Goal: Register for event/course

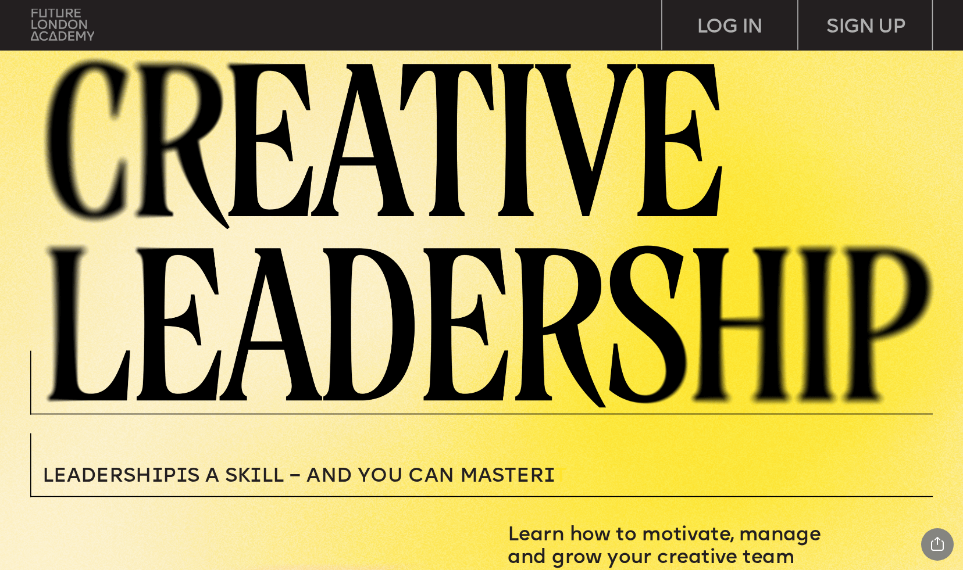
click at [62, 21] on img at bounding box center [62, 25] width 63 height 32
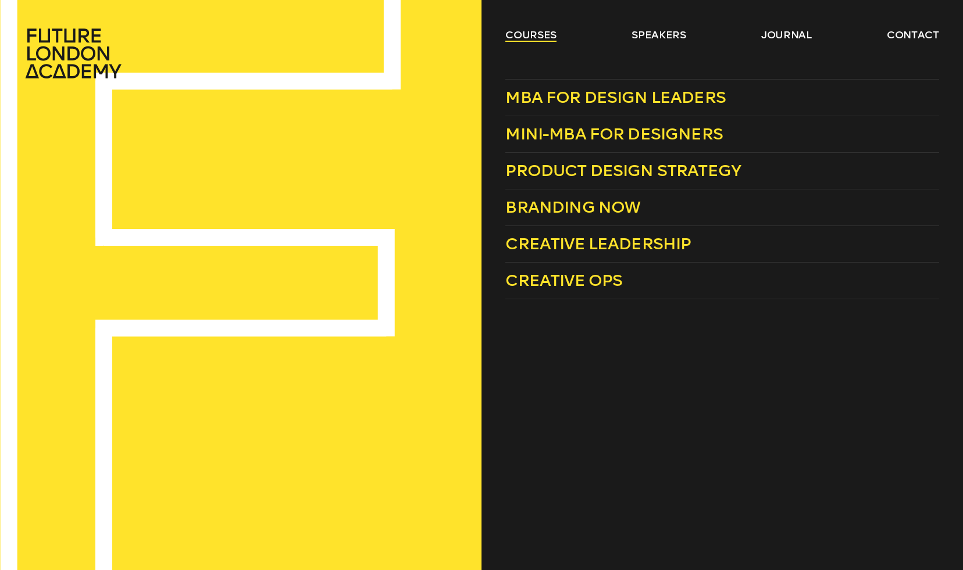
click at [535, 37] on link "courses" at bounding box center [530, 35] width 51 height 14
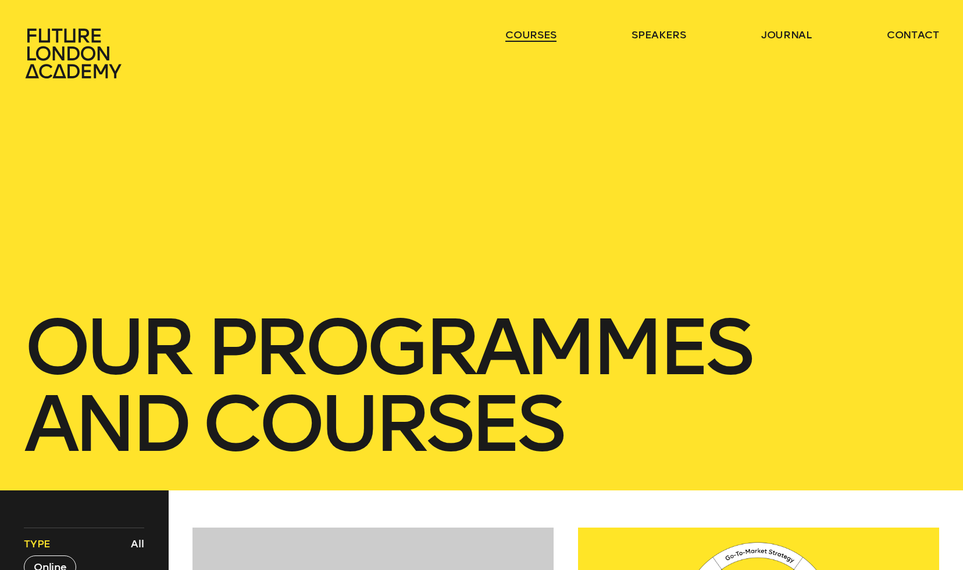
click at [535, 37] on link "courses" at bounding box center [530, 35] width 51 height 14
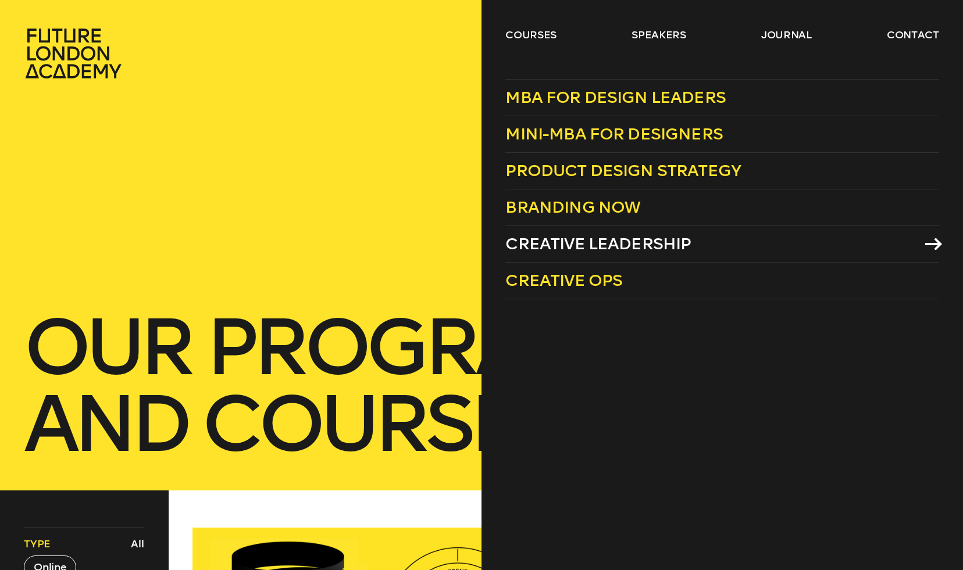
click at [544, 246] on span "Creative Leadership" at bounding box center [597, 243] width 185 height 19
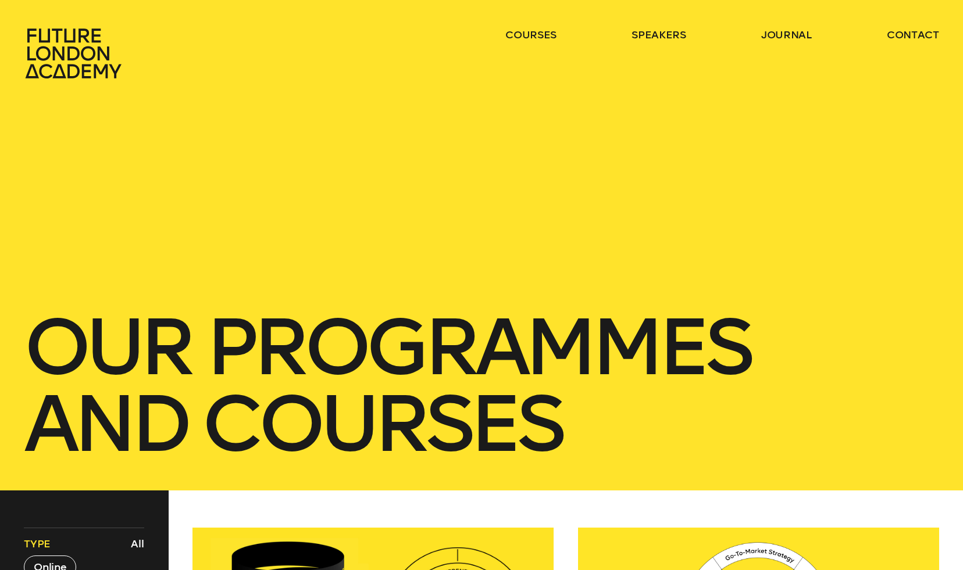
click at [52, 59] on icon at bounding box center [75, 53] width 102 height 51
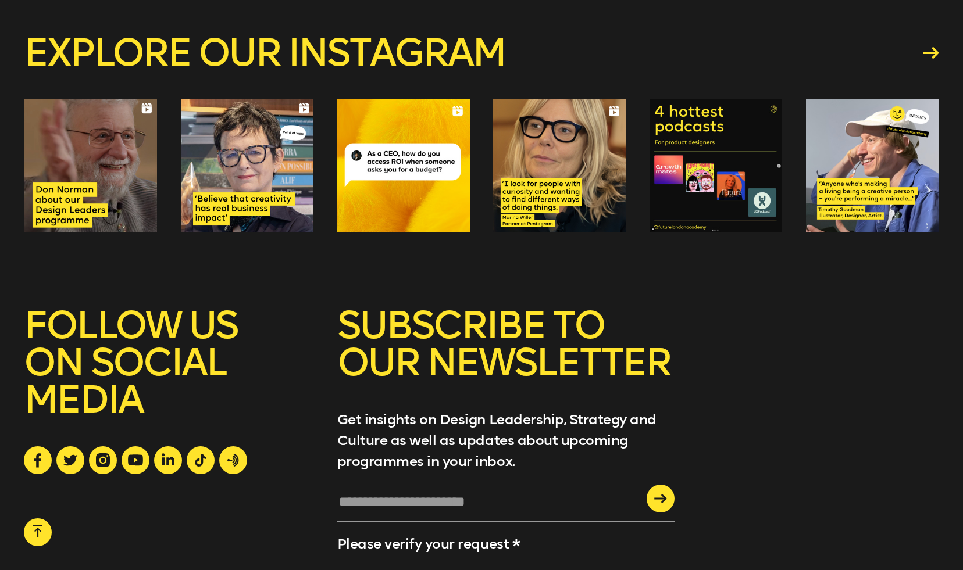
scroll to position [4486, 0]
